Goal: Transaction & Acquisition: Download file/media

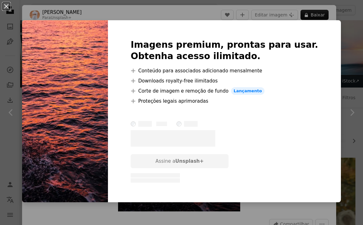
scroll to position [757, 0]
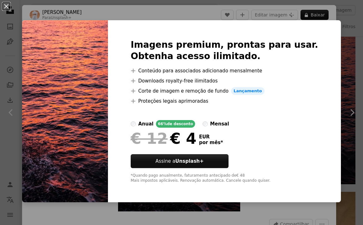
click at [355, 35] on div "An X shape Imagens premium, prontas para usar. Obtenha acesso ilimitado. A plus…" at bounding box center [181, 112] width 363 height 225
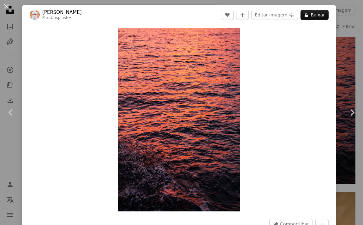
click at [347, 30] on div "An X shape Chevron left Chevron right Ahmed Para Unsplash+ A heart A plus sign …" at bounding box center [181, 112] width 363 height 225
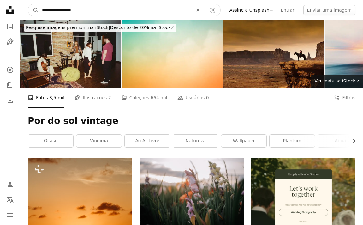
drag, startPoint x: 79, startPoint y: 9, endPoint x: 63, endPoint y: 9, distance: 15.5
click at [63, 9] on input "**********" at bounding box center [115, 10] width 152 height 12
type input "**********"
click button "A magnifying glass" at bounding box center [33, 10] width 11 height 12
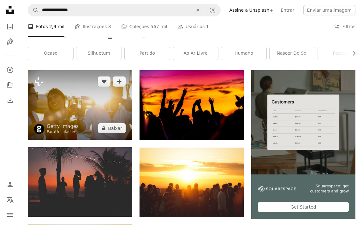
scroll to position [90, 0]
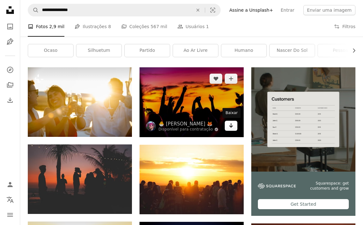
click at [235, 126] on link "Arrow pointing down" at bounding box center [231, 126] width 13 height 10
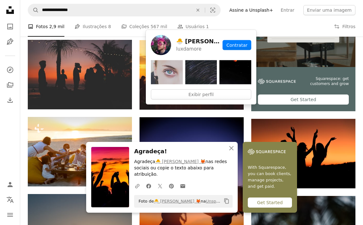
scroll to position [198, 0]
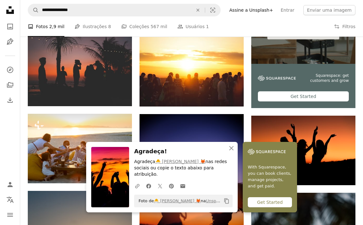
click at [232, 152] on icon "An X shape" at bounding box center [231, 148] width 8 height 8
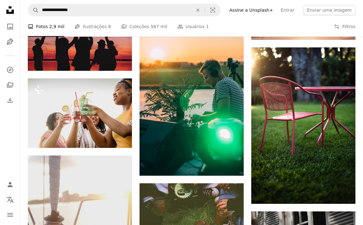
scroll to position [2873, 0]
